Goal: Information Seeking & Learning: Learn about a topic

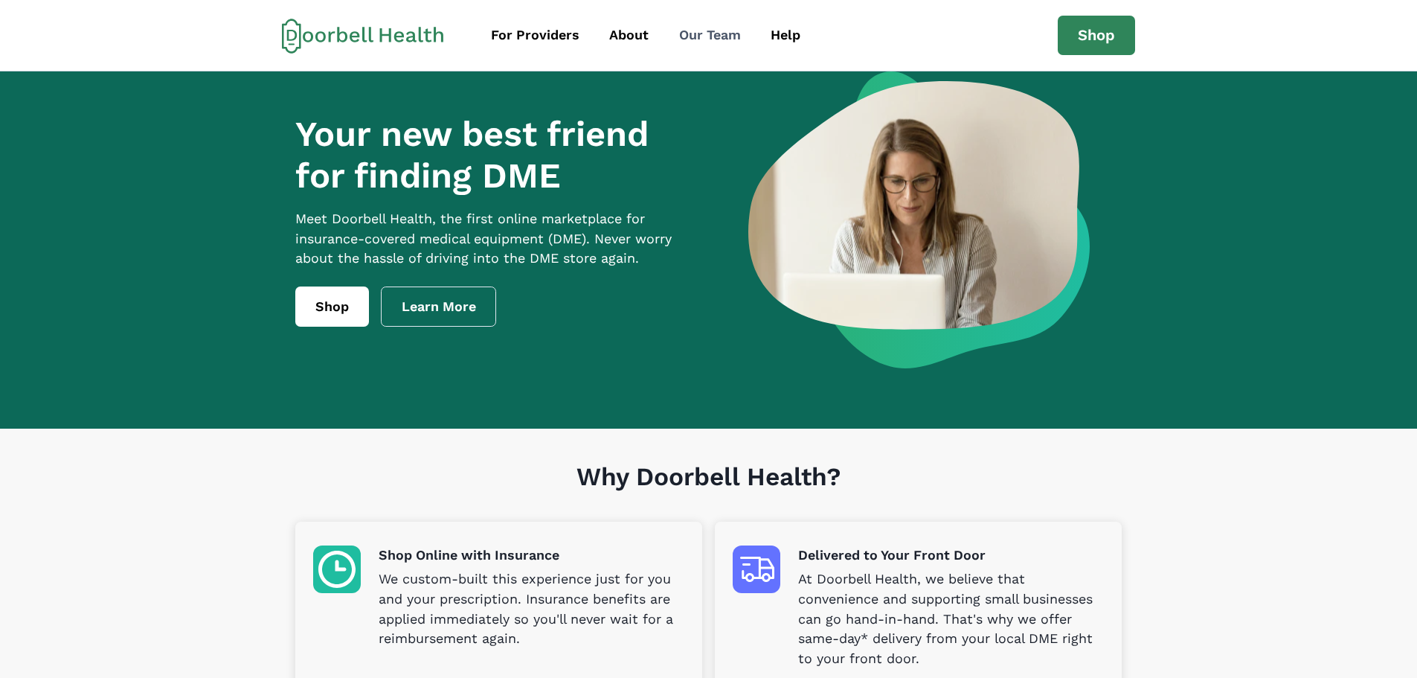
click at [726, 36] on div "Our Team" at bounding box center [710, 35] width 62 height 20
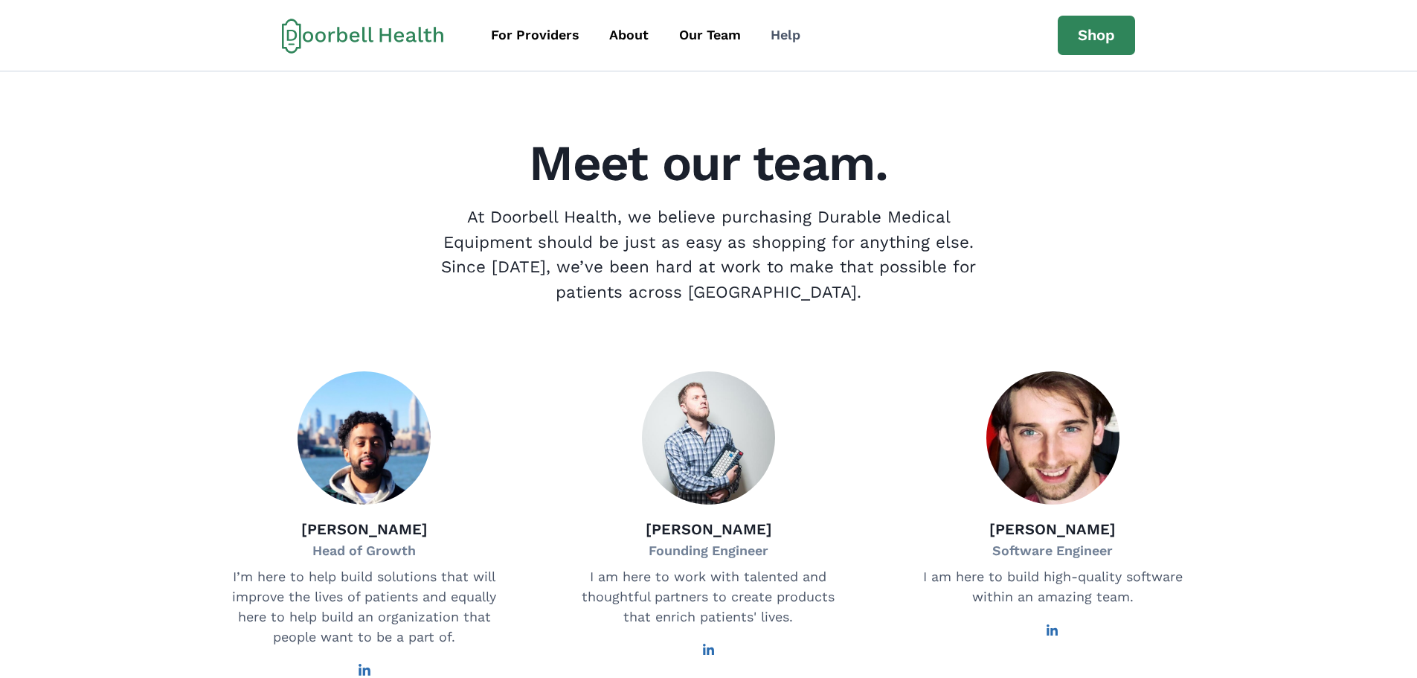
click at [786, 37] on div "Help" at bounding box center [786, 35] width 30 height 20
click at [554, 36] on div "For Providers" at bounding box center [535, 35] width 89 height 20
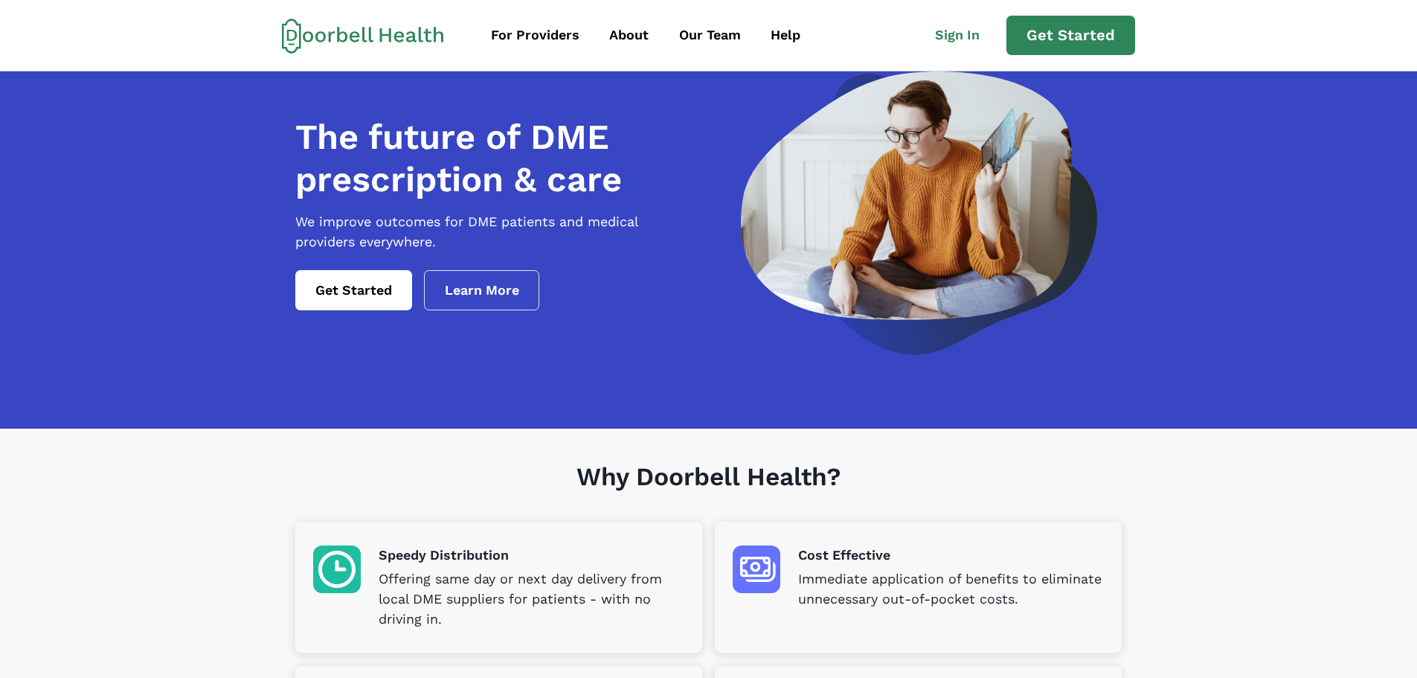
click at [357, 39] on icon at bounding box center [363, 36] width 162 height 36
click at [501, 310] on link "Learn More" at bounding box center [482, 290] width 116 height 40
click at [778, 38] on div "Help" at bounding box center [786, 35] width 30 height 20
click at [405, 36] on icon at bounding box center [363, 36] width 162 height 36
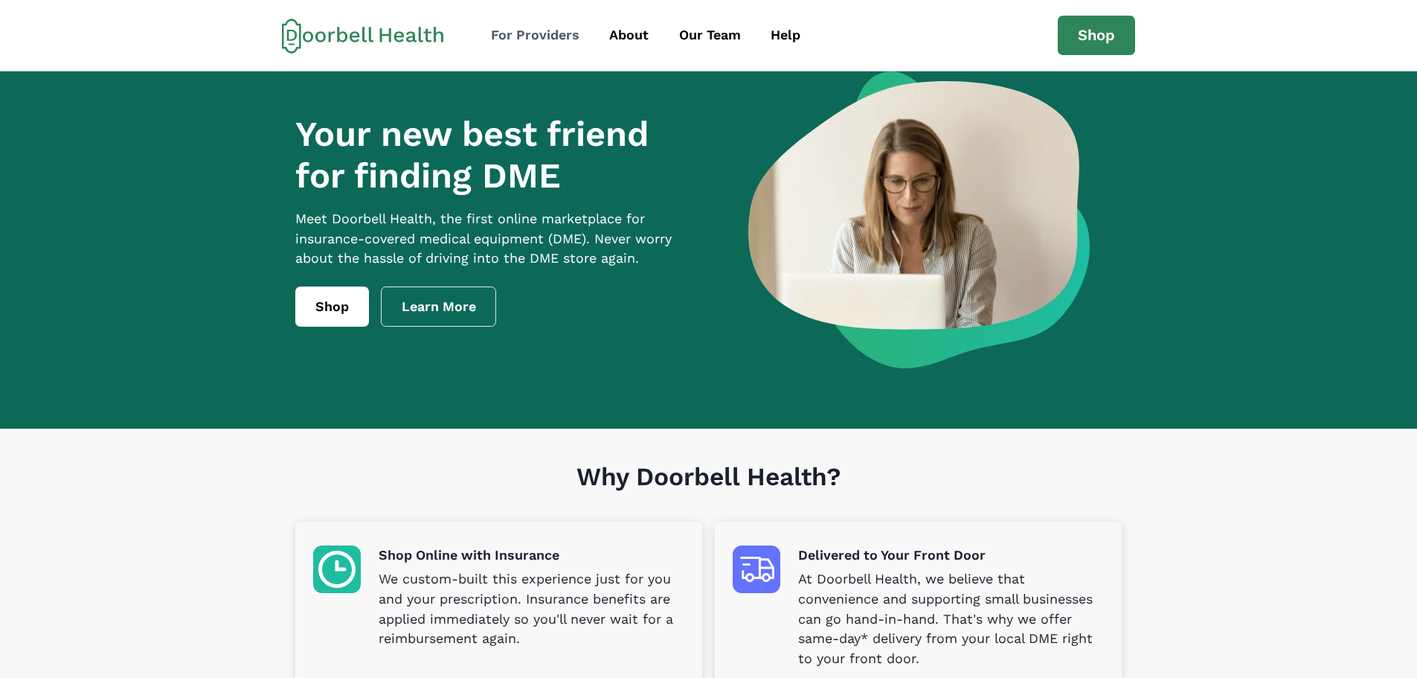
click at [510, 31] on div "For Providers" at bounding box center [535, 35] width 89 height 20
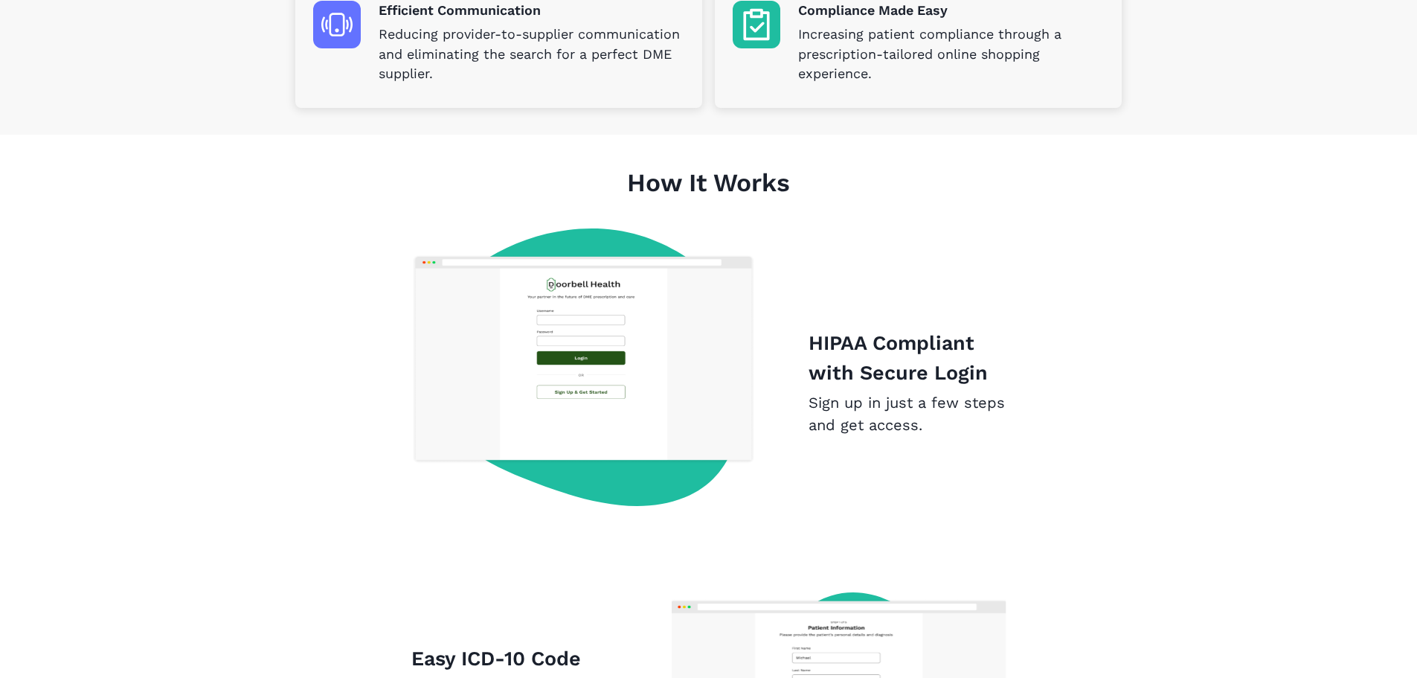
scroll to position [521, 0]
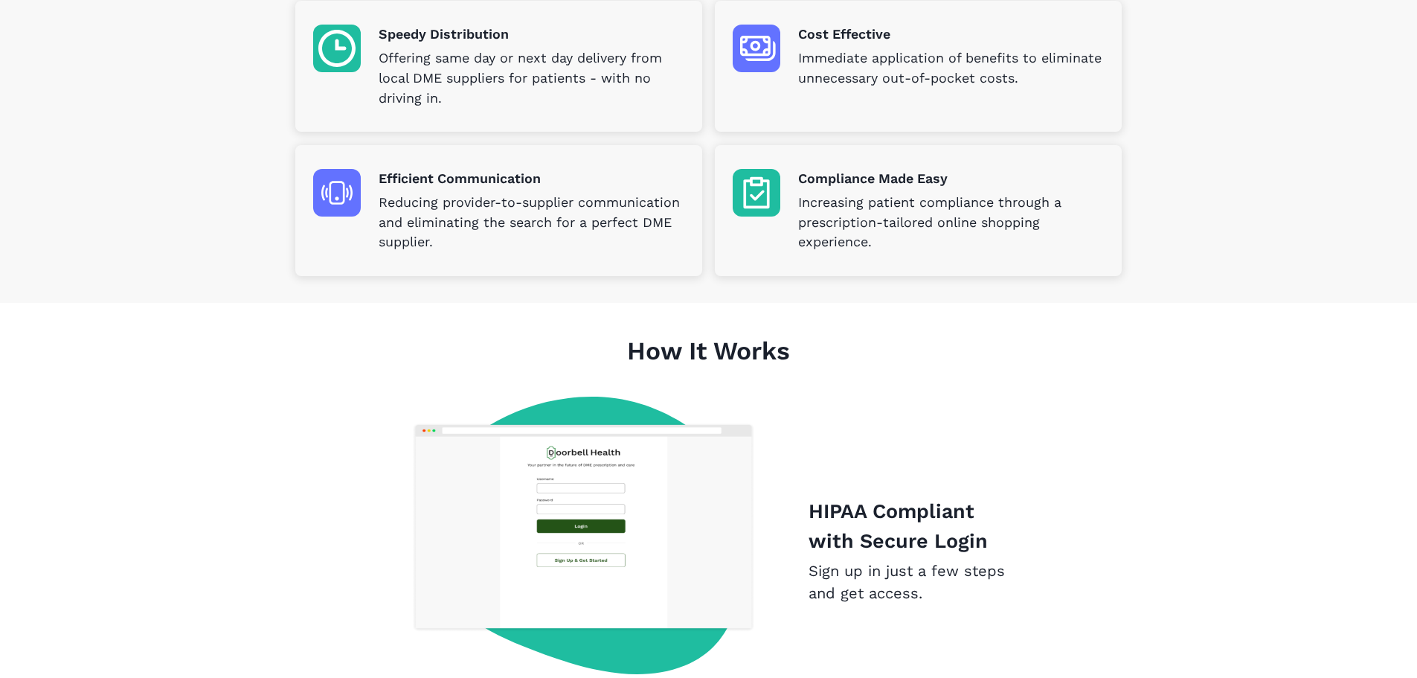
click at [907, 210] on p "Increasing patient compliance through a prescription-tailored online shopping e…" at bounding box center [951, 223] width 306 height 60
click at [765, 198] on img at bounding box center [757, 193] width 48 height 48
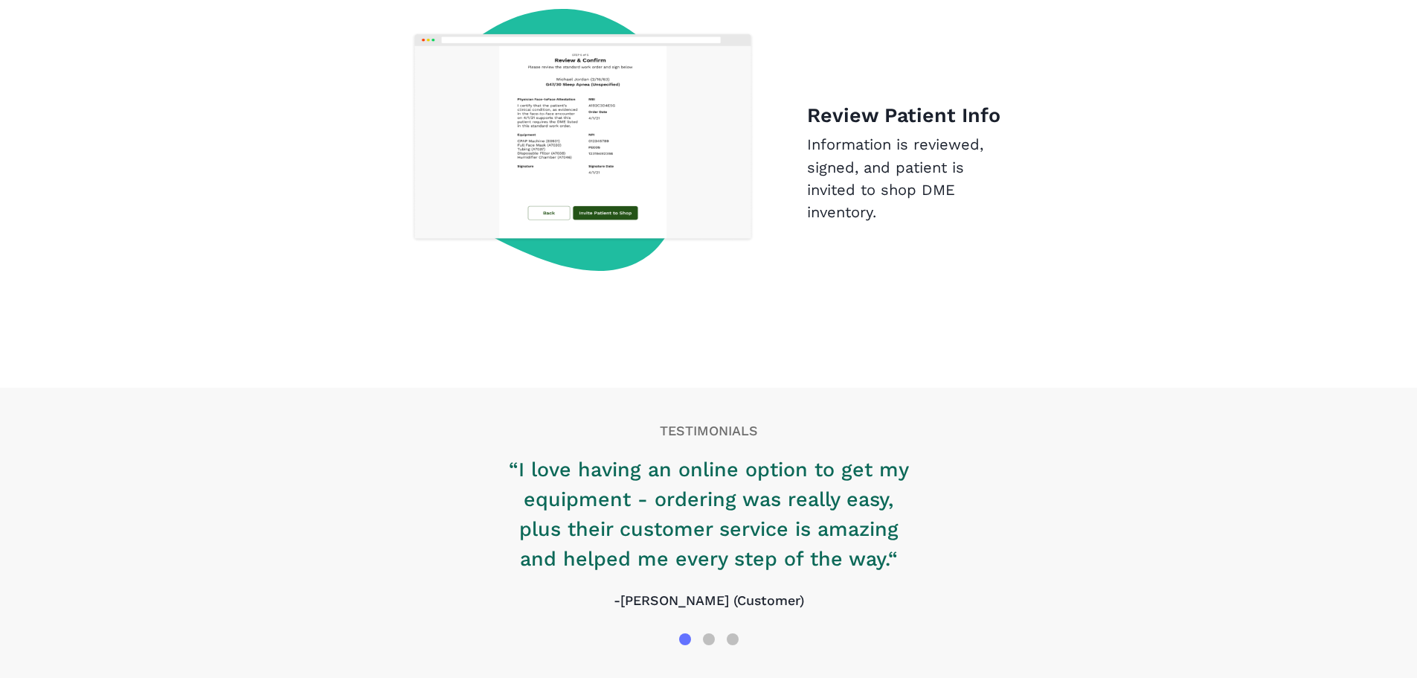
scroll to position [2366, 0]
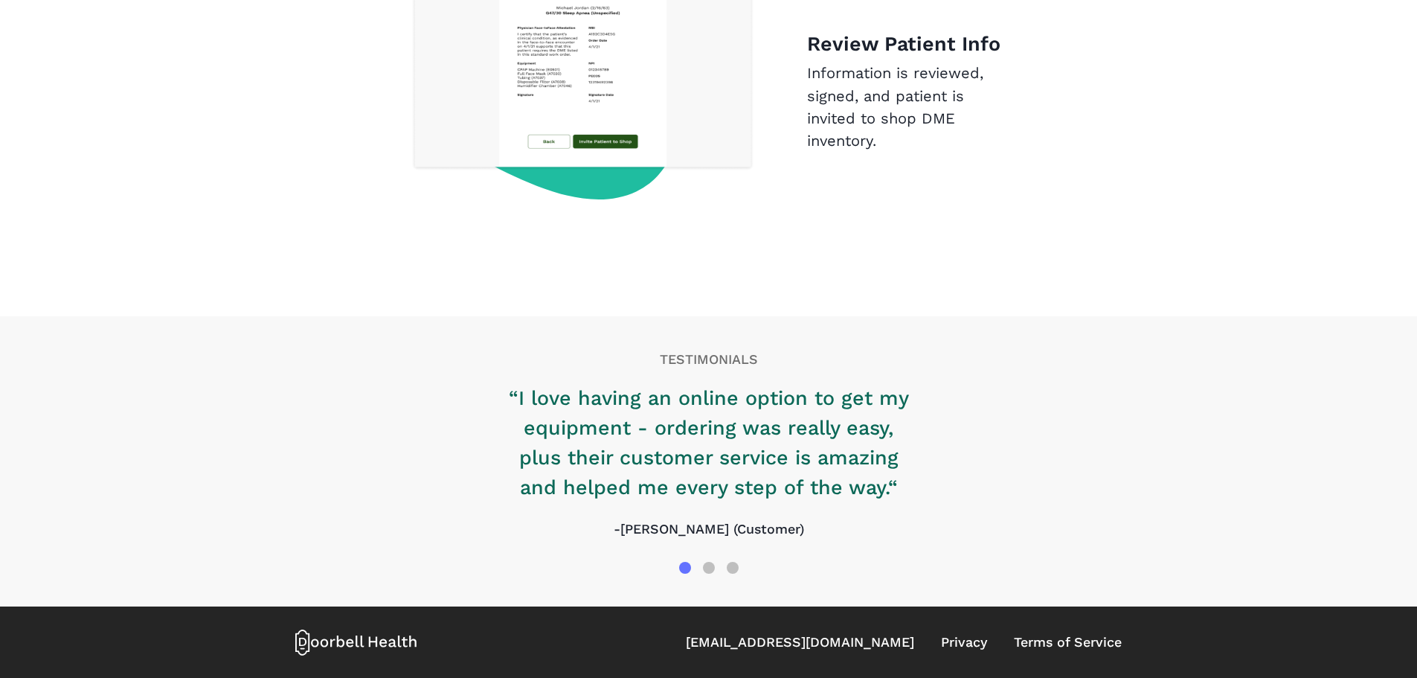
click at [831, 672] on div "[EMAIL_ADDRESS][DOMAIN_NAME] Privacy Terms of Service" at bounding box center [708, 641] width 826 height 71
drag, startPoint x: 376, startPoint y: 652, endPoint x: 382, endPoint y: 647, distance: 8.5
click at [379, 651] on icon at bounding box center [356, 642] width 122 height 27
click at [382, 647] on icon at bounding box center [356, 642] width 122 height 27
